Goal: Information Seeking & Learning: Learn about a topic

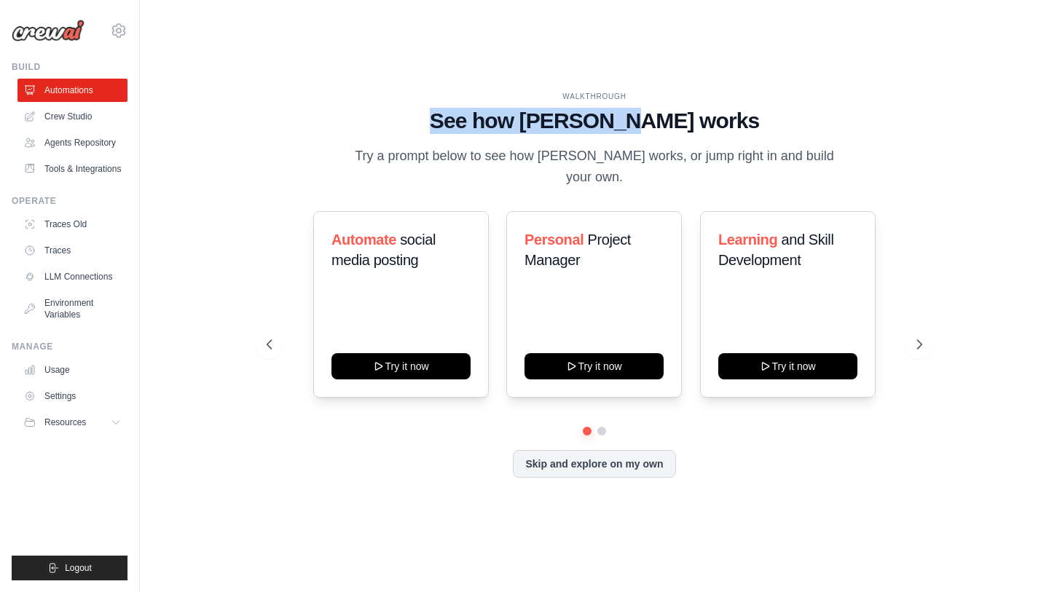
drag, startPoint x: 484, startPoint y: 125, endPoint x: 674, endPoint y: 138, distance: 189.8
click at [672, 134] on h1 "See how [PERSON_NAME] works" at bounding box center [594, 121] width 655 height 26
click at [674, 134] on h1 "See how [PERSON_NAME] works" at bounding box center [594, 121] width 655 height 26
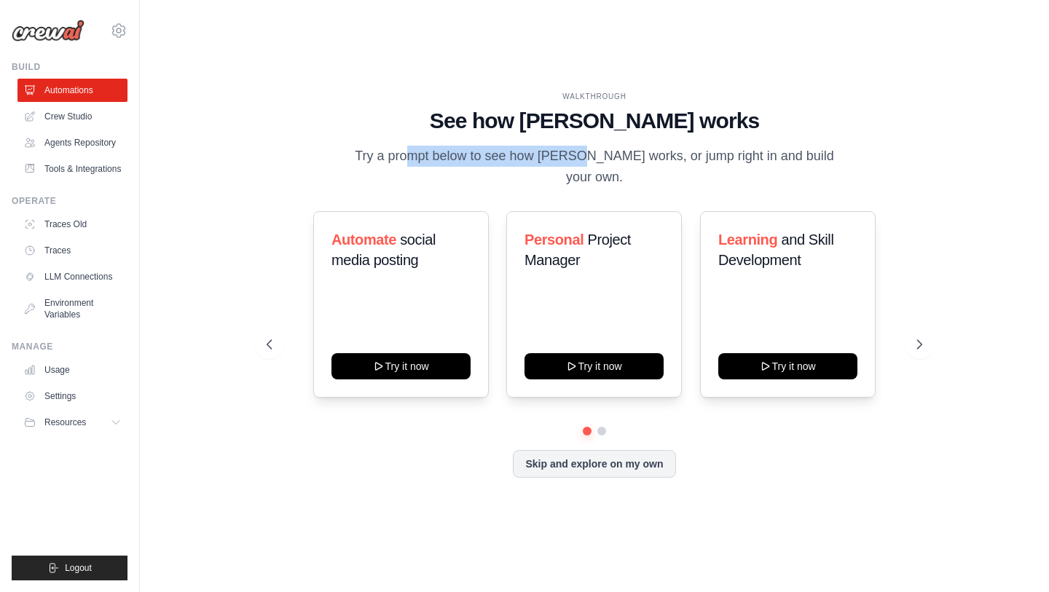
drag, startPoint x: 348, startPoint y: 164, endPoint x: 516, endPoint y: 170, distance: 168.4
click at [516, 170] on div "WALKTHROUGH See how [PERSON_NAME] works Try a prompt below to see how [PERSON_N…" at bounding box center [594, 140] width 655 height 98
click at [590, 174] on p "Try a prompt below to see how [PERSON_NAME] works, or jump right in and build y…" at bounding box center [594, 167] width 489 height 43
drag, startPoint x: 504, startPoint y: 169, endPoint x: 672, endPoint y: 176, distance: 168.4
click at [672, 176] on p "Try a prompt below to see how [PERSON_NAME] works, or jump right in and build y…" at bounding box center [594, 167] width 489 height 43
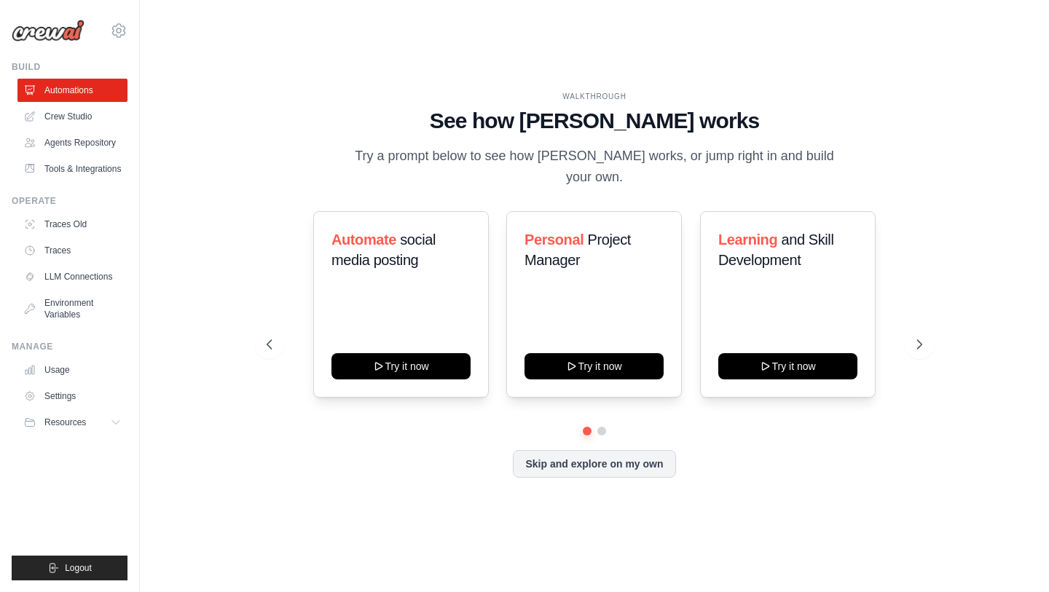
click at [672, 176] on p "Try a prompt below to see how [PERSON_NAME] works, or jump right in and build y…" at bounding box center [594, 167] width 489 height 43
